Goal: Find specific page/section

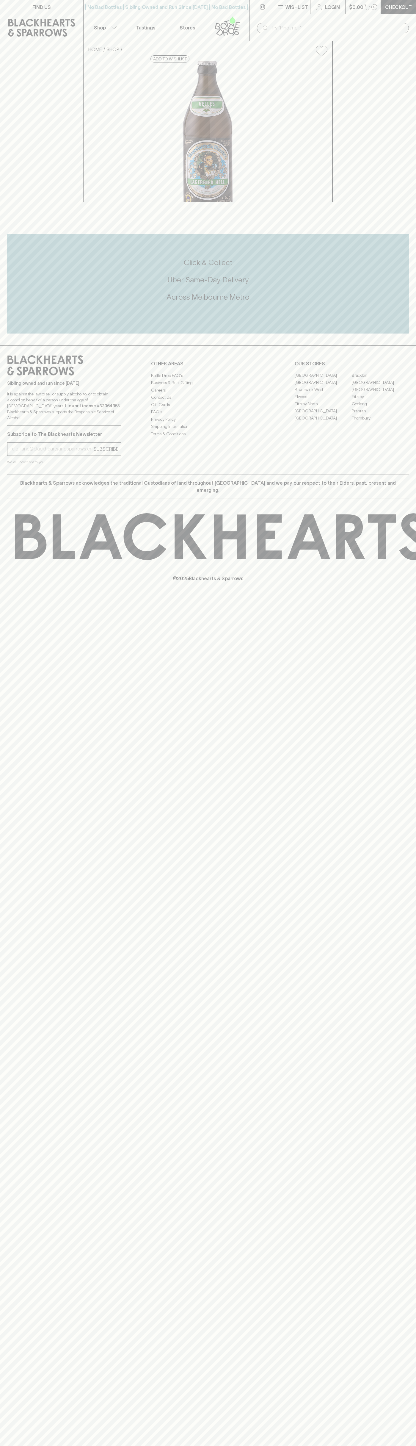
click at [381, 386] on link "[GEOGRAPHIC_DATA]" at bounding box center [380, 382] width 57 height 7
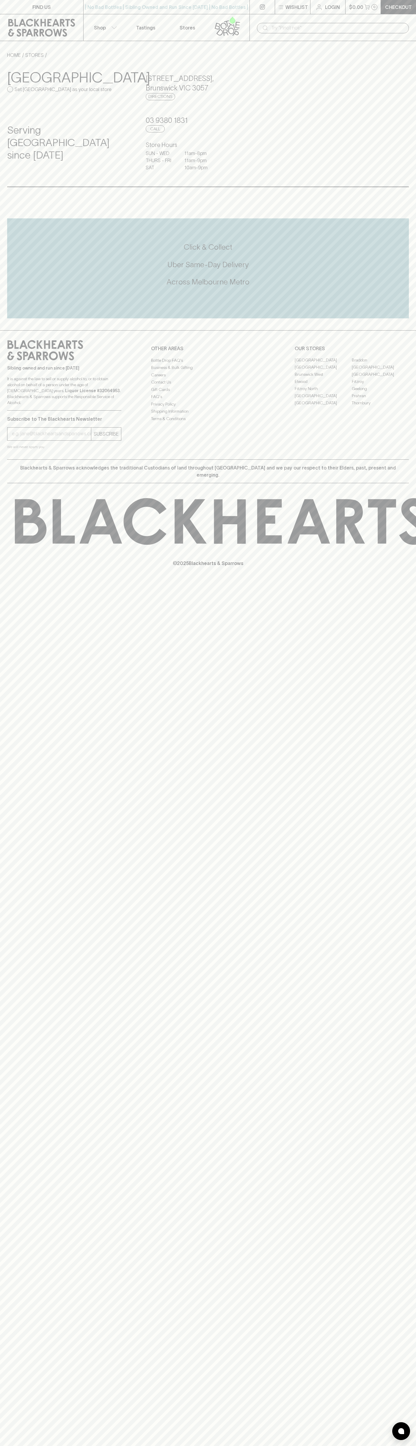
click at [397, 1384] on div "FIND US | No Bad Bottles | Sibling Owned and Run Since [DATE] | No Bad Bottles …" at bounding box center [208, 723] width 416 height 1446
click at [290, 1446] on html "FIND US | No Bad Bottles | Sibling Owned and Run Since [DATE] | No Bad Bottles …" at bounding box center [208, 723] width 416 height 1446
click at [4, 1001] on div "FIND US | No Bad Bottles | Sibling Owned and Run Since [DATE] | No Bad Bottles …" at bounding box center [208, 723] width 416 height 1446
